Goal: Answer question/provide support

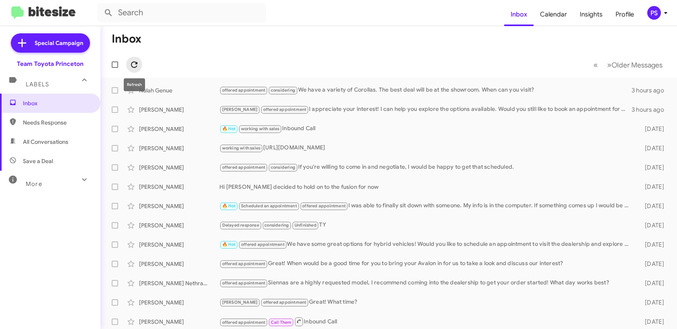
click at [133, 65] on icon at bounding box center [134, 65] width 10 height 10
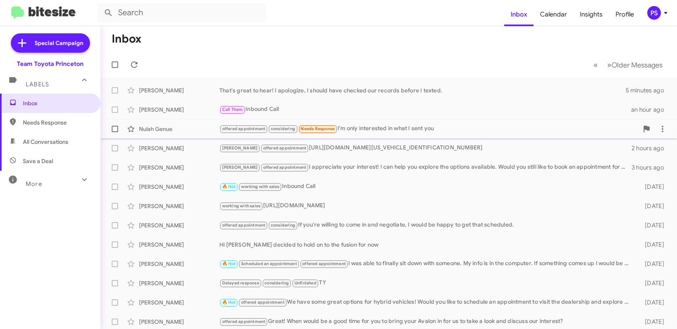
click at [476, 129] on div "offered appointment considering Needs Response I'm only interested in what I se…" at bounding box center [428, 128] width 419 height 9
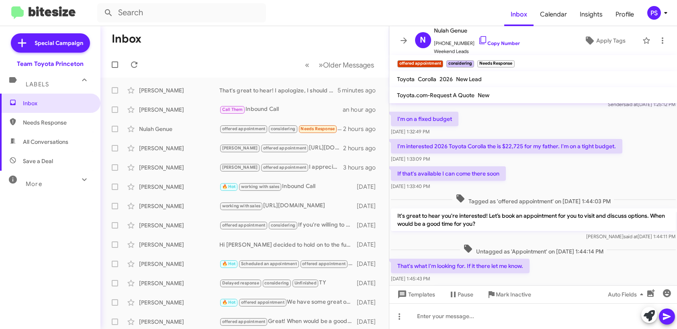
scroll to position [120, 0]
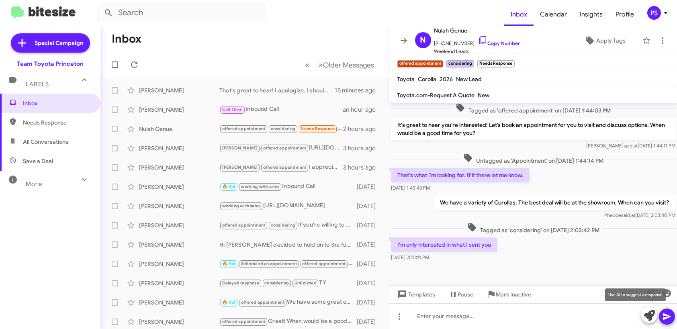
click at [655, 314] on button at bounding box center [649, 315] width 16 height 16
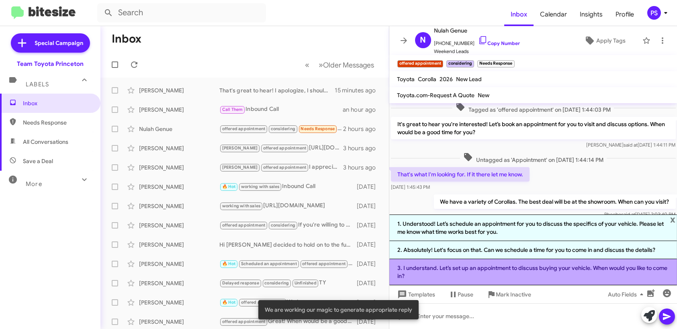
click at [512, 270] on li "3. I understand. Let’s set up an appointment to discuss buying your vehicle. Wh…" at bounding box center [533, 272] width 288 height 26
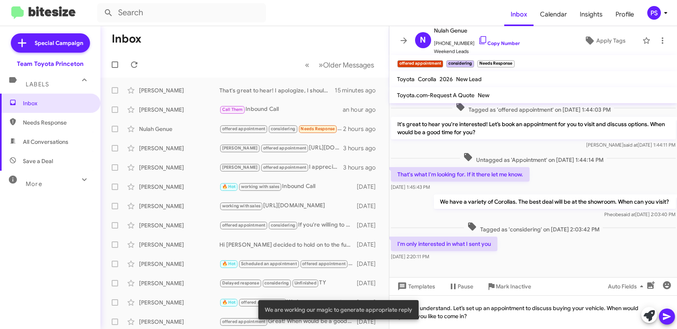
click at [657, 317] on div at bounding box center [658, 316] width 34 height 18
click at [666, 318] on icon at bounding box center [667, 316] width 8 height 7
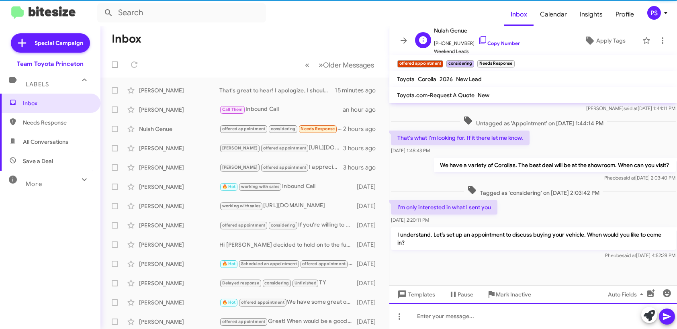
scroll to position [157, 0]
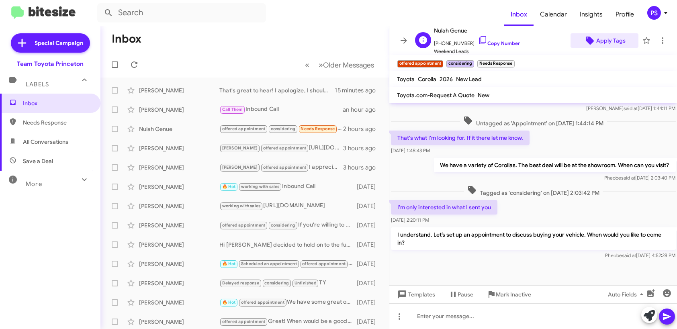
click at [607, 36] on span "Apply Tags" at bounding box center [610, 40] width 29 height 14
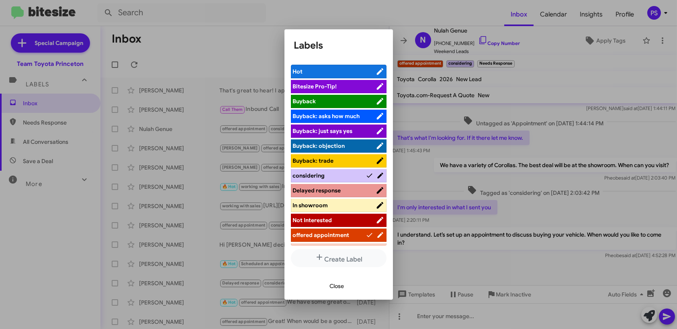
click at [327, 176] on span "considering" at bounding box center [329, 176] width 73 height 8
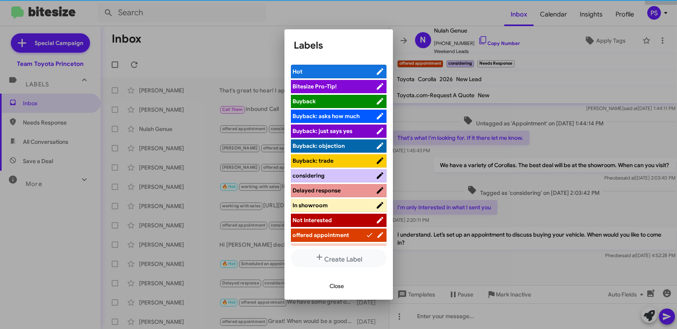
click at [344, 170] on li "considering" at bounding box center [339, 175] width 96 height 13
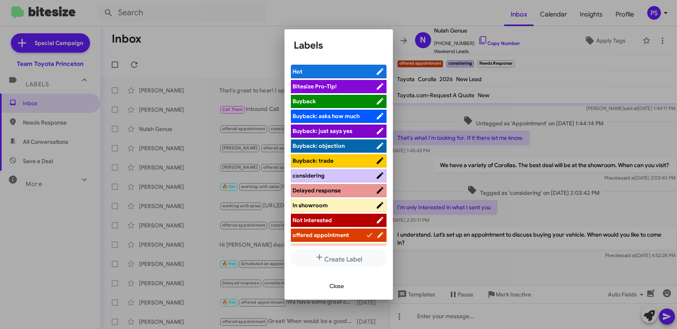
click at [347, 180] on li "considering" at bounding box center [339, 175] width 96 height 13
click at [347, 178] on span "considering" at bounding box center [334, 176] width 83 height 8
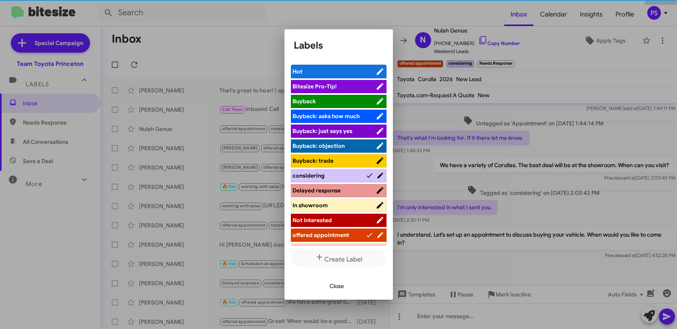
click at [347, 288] on button "Close" at bounding box center [336, 286] width 27 height 14
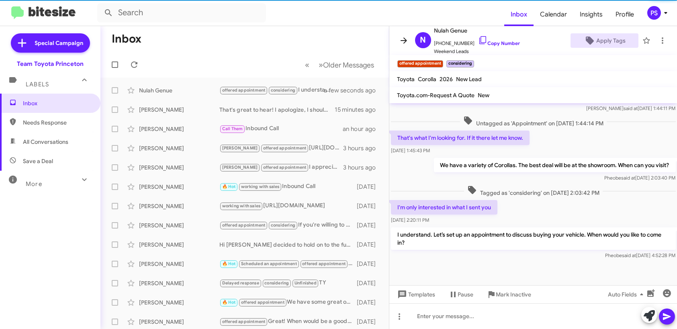
click at [402, 41] on icon at bounding box center [404, 41] width 10 height 10
